Goal: Subscribe to service/newsletter

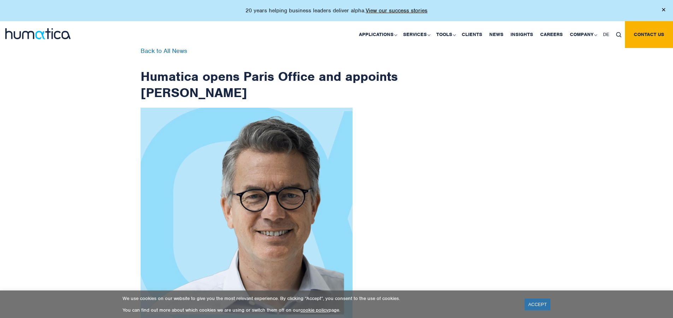
scroll to position [1127, 0]
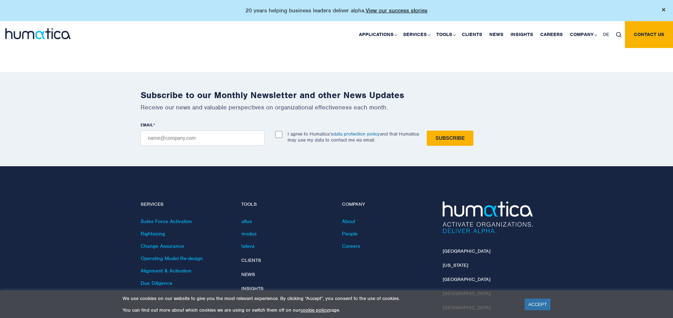
checkbox input "true"
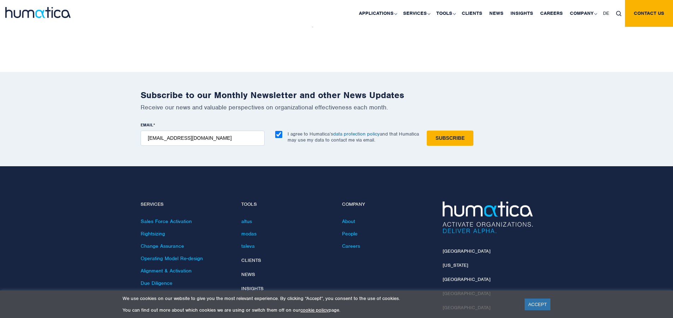
type input "[EMAIL_ADDRESS][DOMAIN_NAME]"
click at [427, 131] on input "Subscribe" at bounding box center [450, 138] width 47 height 15
